Goal: Contribute content

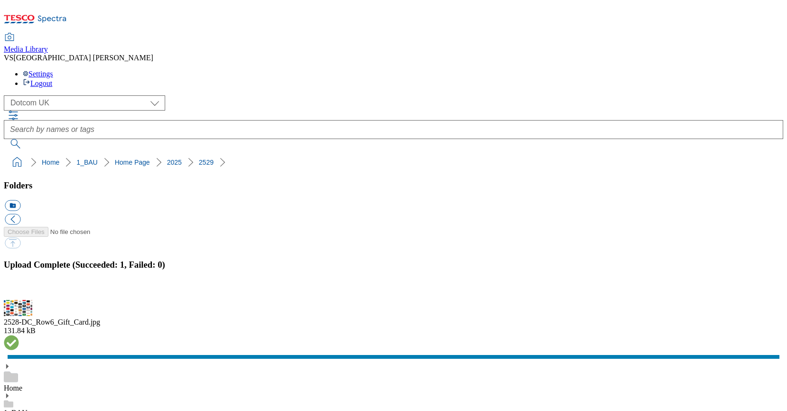
scroll to position [609, 0]
click at [432, 4] on div "Media Library VS Vienna Smith Settings Logout" at bounding box center [393, 46] width 779 height 84
select select "flare-homepage"
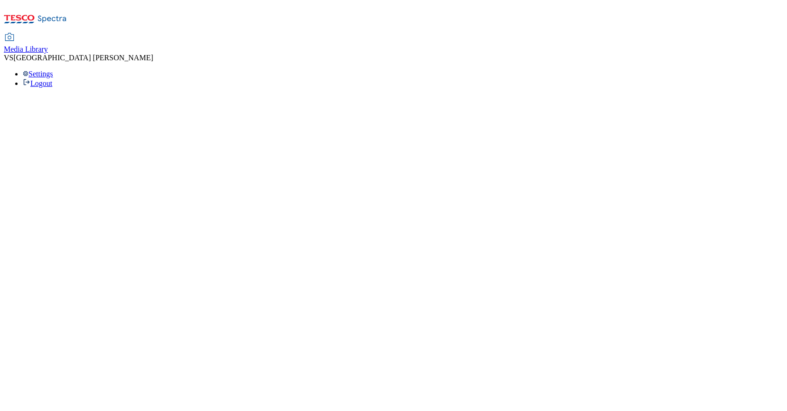
select select "flare-homepage"
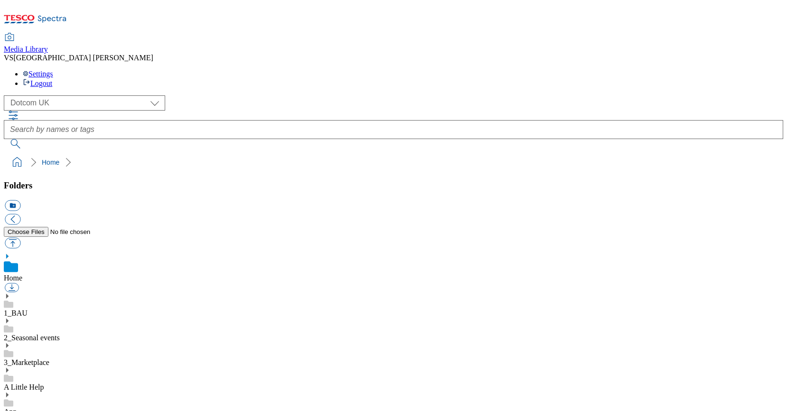
scroll to position [6, 0]
click at [9, 294] on use at bounding box center [7, 296] width 2 height 5
click at [10, 344] on icon at bounding box center [7, 347] width 7 height 7
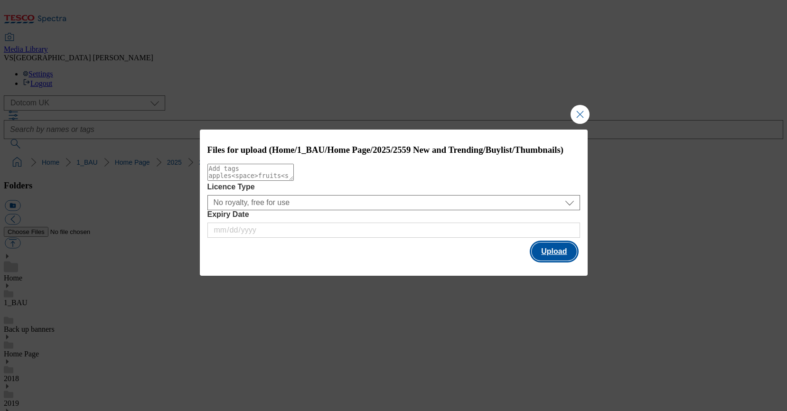
click at [557, 261] on button "Upload" at bounding box center [554, 252] width 45 height 18
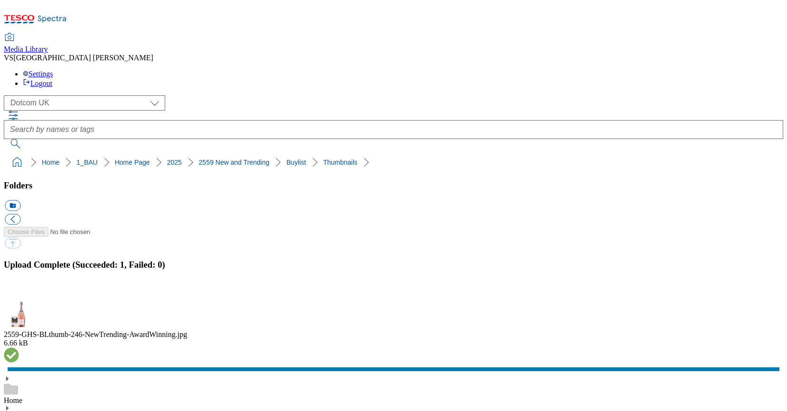
scroll to position [89, 0]
click at [19, 290] on button "button" at bounding box center [12, 294] width 14 height 9
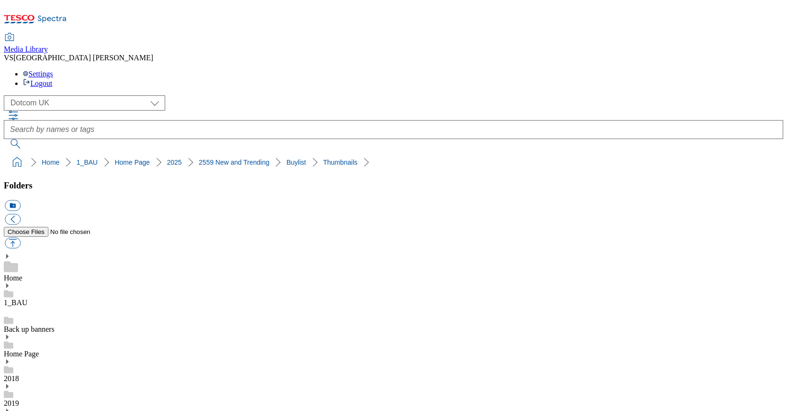
scroll to position [0, 0]
